Goal: Register for event/course

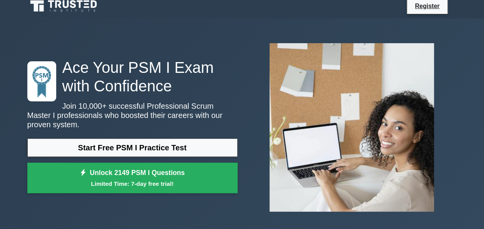
scroll to position [52, 0]
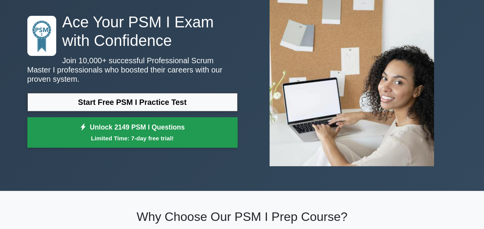
click at [120, 124] on link "Unlock 2149 PSM I Questions Limited Time: 7-day free trial!" at bounding box center [132, 132] width 210 height 31
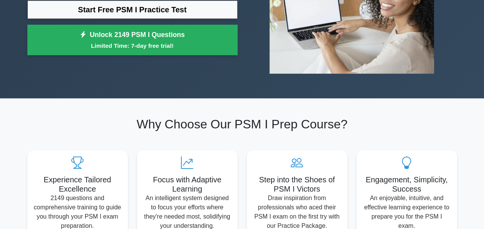
scroll to position [0, 0]
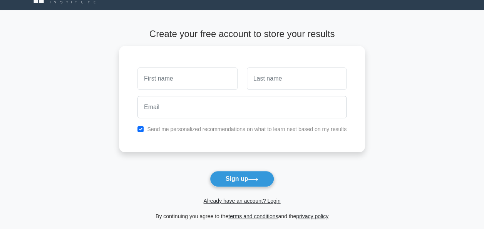
scroll to position [15, 0]
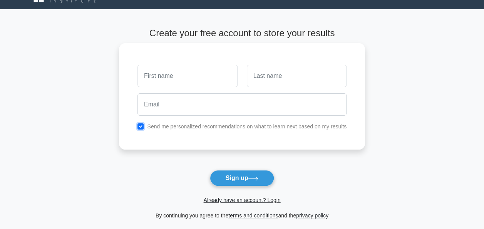
click at [140, 126] on input "checkbox" at bounding box center [140, 126] width 6 height 6
checkbox input "false"
click at [174, 75] on input "text" at bounding box center [187, 76] width 100 height 22
type input "UMESH"
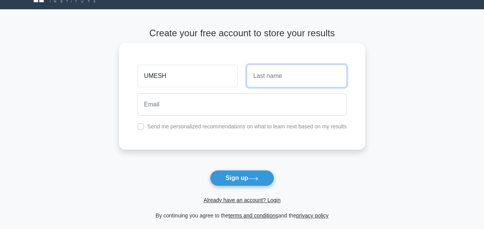
type input "AGARWAL"
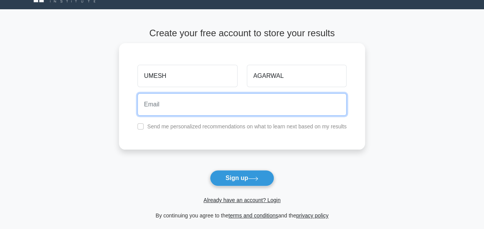
type input "[EMAIL_ADDRESS][DOMAIN_NAME]"
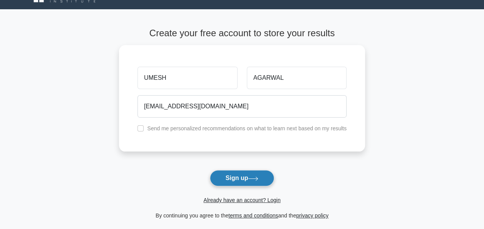
click at [250, 175] on button "Sign up" at bounding box center [242, 178] width 65 height 16
